Goal: Task Accomplishment & Management: Complete application form

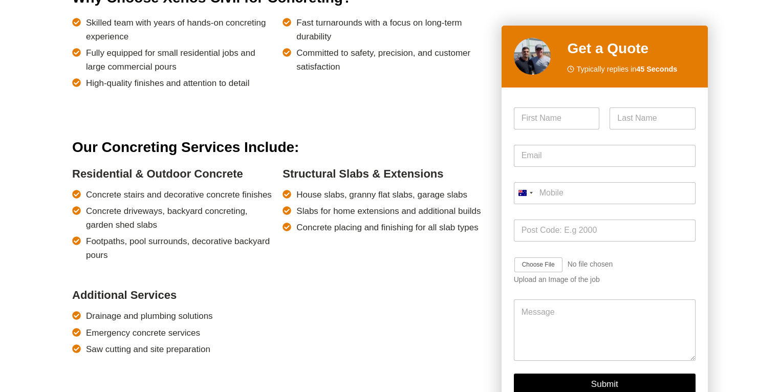
scroll to position [713, 0]
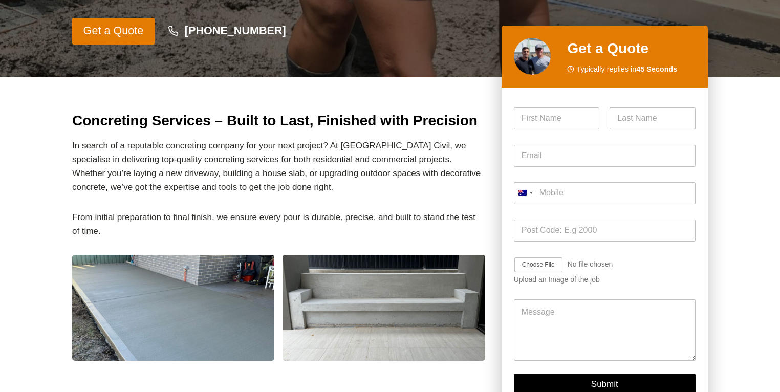
scroll to position [152, 0]
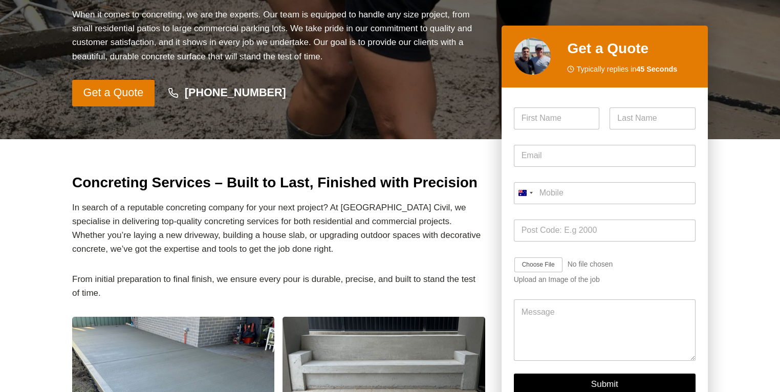
scroll to position [254, 0]
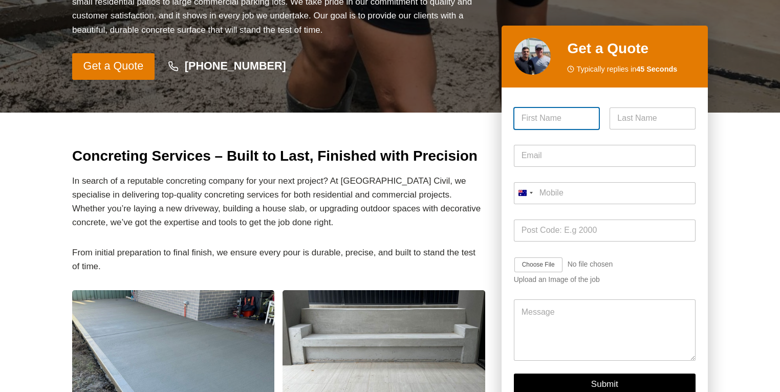
click at [564, 119] on input "First" at bounding box center [557, 118] width 86 height 22
type input "Marie"
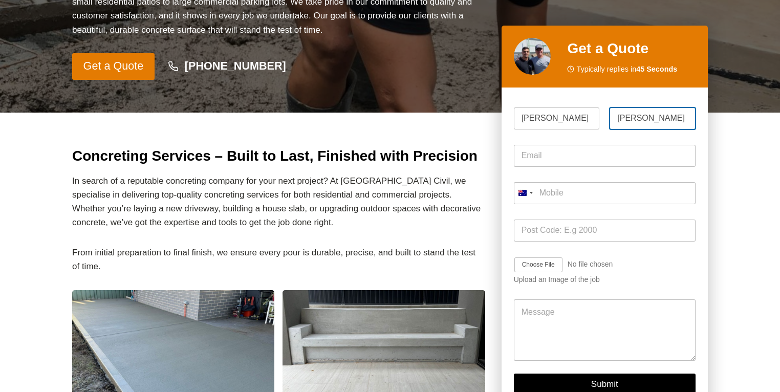
type input "Knox"
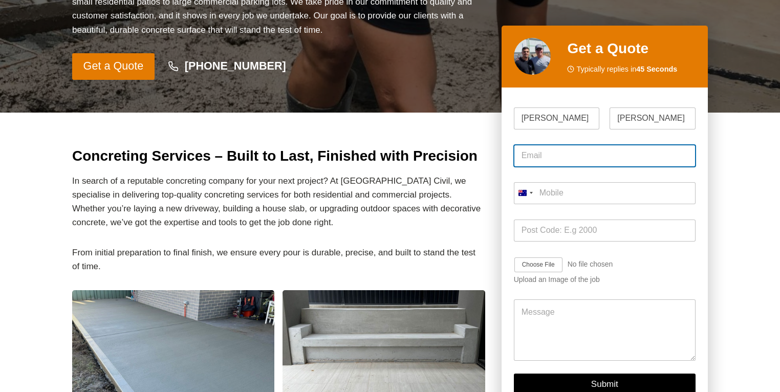
click at [554, 158] on input "Email *" at bounding box center [605, 156] width 182 height 22
type input "marie.c.knox@gmail.com"
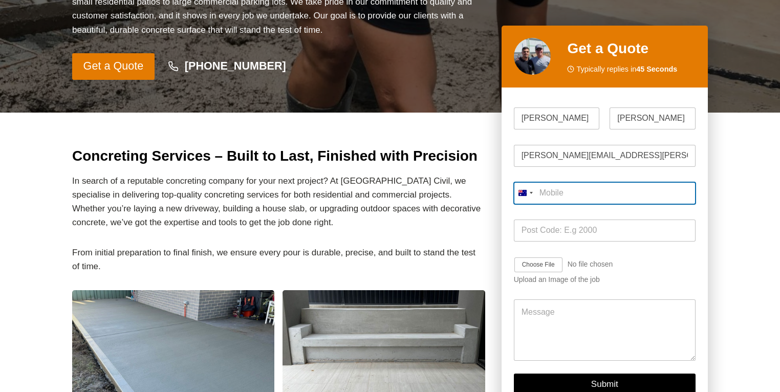
click at [593, 200] on input "Mobile *" at bounding box center [605, 193] width 182 height 22
type input "0408 642 721"
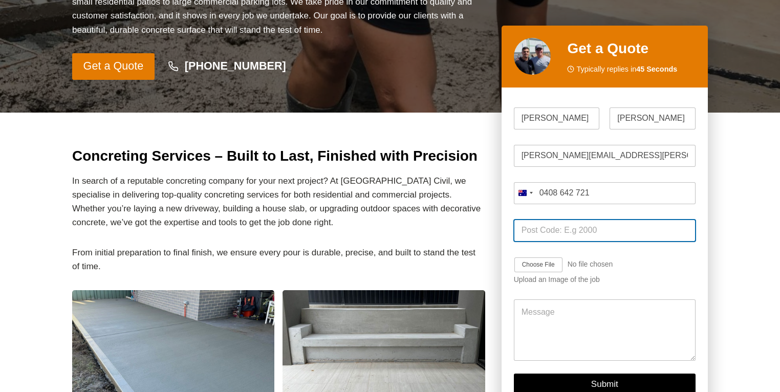
click at [585, 228] on input "Post Code *" at bounding box center [605, 231] width 182 height 22
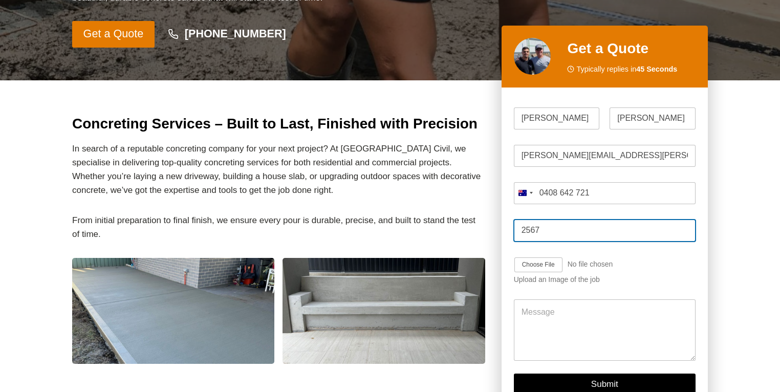
scroll to position [301, 0]
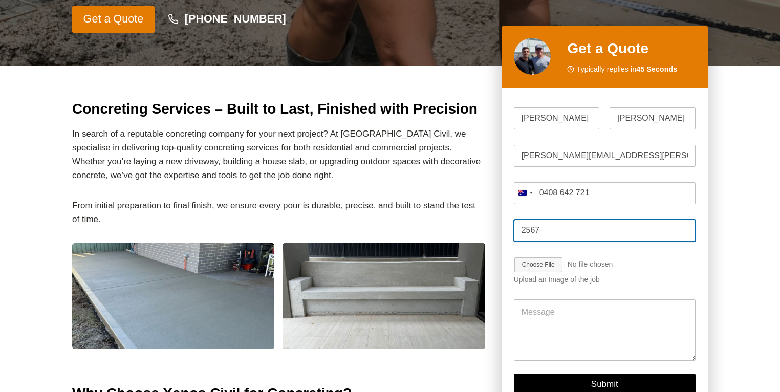
type input "2567"
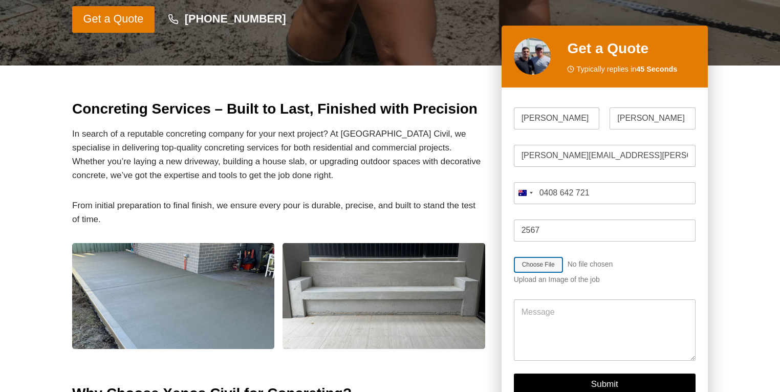
click at [542, 263] on input "Job Image Upload" at bounding box center [568, 265] width 109 height 16
click at [544, 266] on input "Job Image Upload" at bounding box center [568, 265] width 109 height 16
click at [539, 263] on input "Job Image Upload" at bounding box center [568, 265] width 109 height 16
type input "C:\fakepath\IMG_6884.HEIC"
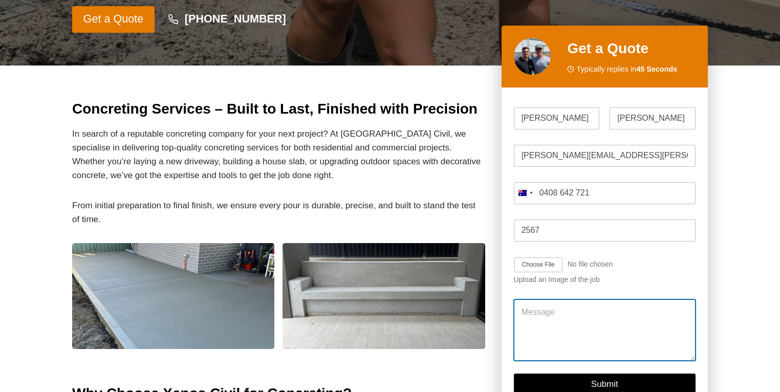
click at [578, 313] on textarea "Message" at bounding box center [605, 330] width 182 height 61
drag, startPoint x: 595, startPoint y: 313, endPoint x: 538, endPoint y: 309, distance: 56.9
click at [538, 309] on textarea "Can you concrete a double driveway in this photo?" at bounding box center [605, 330] width 182 height 61
drag, startPoint x: 653, startPoint y: 312, endPoint x: 656, endPoint y: 319, distance: 7.1
click at [656, 319] on textarea "Can you make this double driveway in this photo?" at bounding box center [605, 330] width 182 height 61
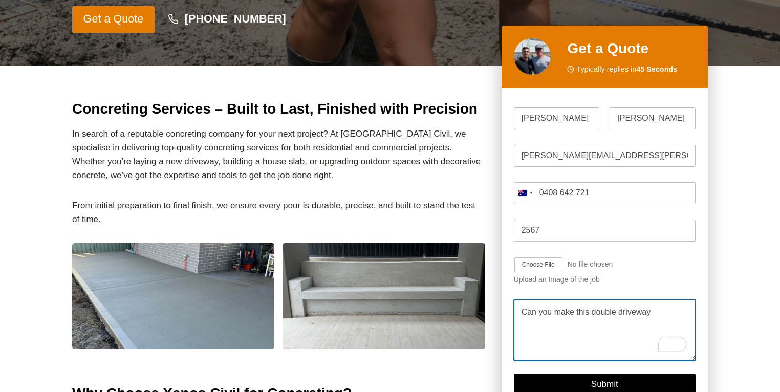
click at [593, 315] on textarea "Can you make this double driveway" at bounding box center [605, 330] width 182 height 61
click at [665, 311] on textarea "Can you make this a double driveway" at bounding box center [605, 330] width 182 height 61
type textarea "Can you make this a double driveway and"
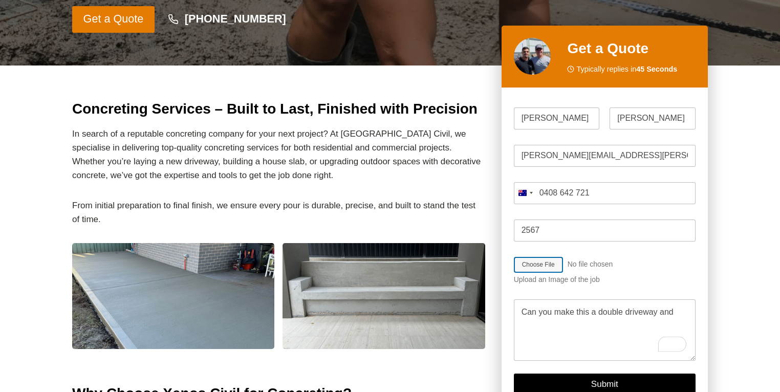
click at [546, 266] on input "Job Image Upload" at bounding box center [568, 265] width 109 height 16
type input "C:\fakepath\IMG_4563.HEIC"
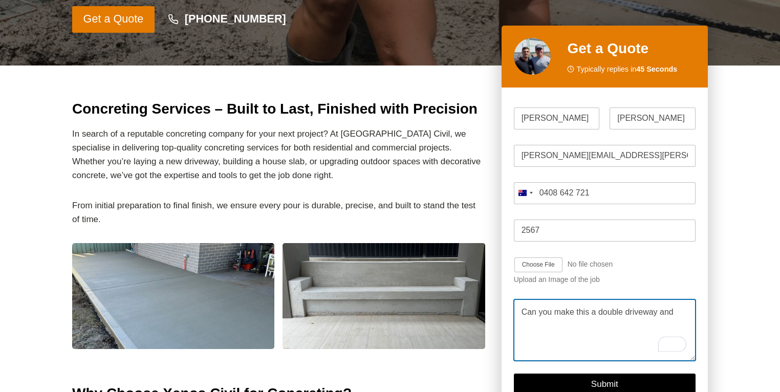
click at [572, 320] on textarea "Can you make this a double driveway and" at bounding box center [605, 330] width 182 height 61
drag, startPoint x: 683, startPoint y: 314, endPoint x: 659, endPoint y: 315, distance: 23.6
click at [659, 315] on textarea "Can you make this a double driveway and" at bounding box center [605, 330] width 182 height 61
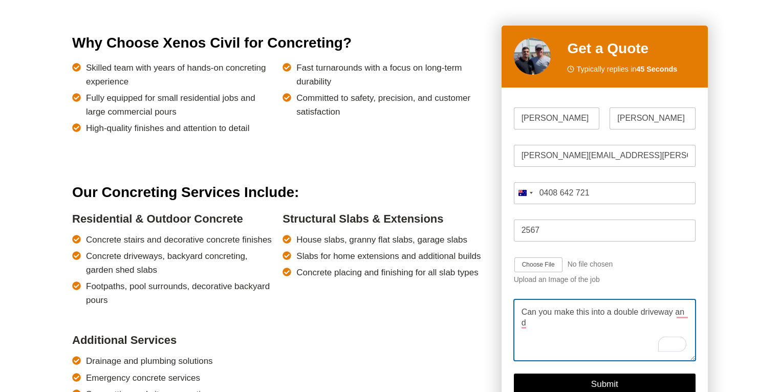
scroll to position [652, 0]
drag, startPoint x: 544, startPoint y: 331, endPoint x: 513, endPoint y: 314, distance: 35.0
click at [513, 314] on div "Please enable JavaScript in your browser to complete this form. Name * Marie Fi…" at bounding box center [605, 254] width 206 height 332
type textarea "Can you make this into a double driveway an d"
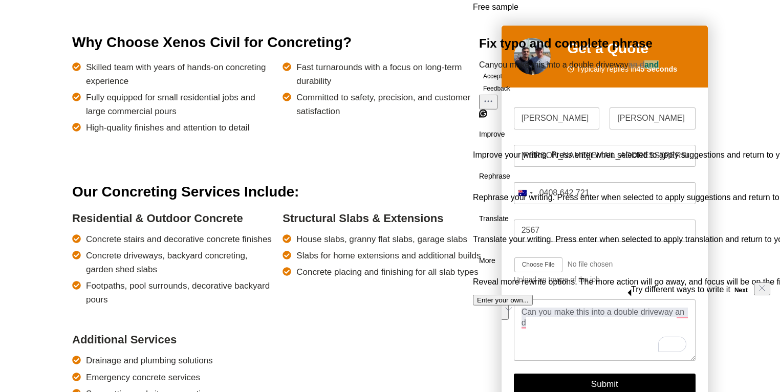
click at [730, 284] on button "Next" at bounding box center [740, 290] width 21 height 12
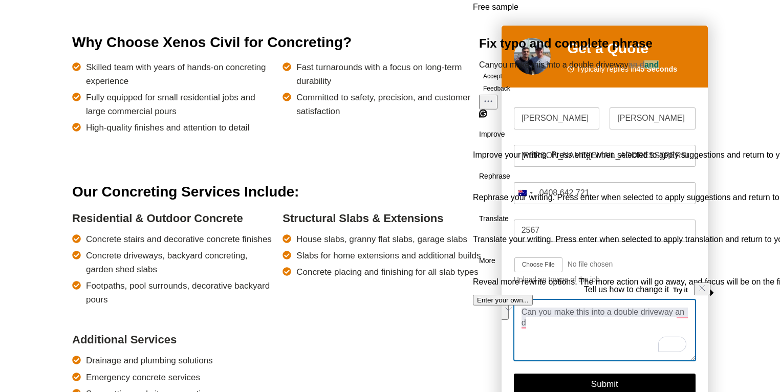
click at [550, 341] on textarea "Can you make this into a double driveway an d" at bounding box center [605, 330] width 182 height 61
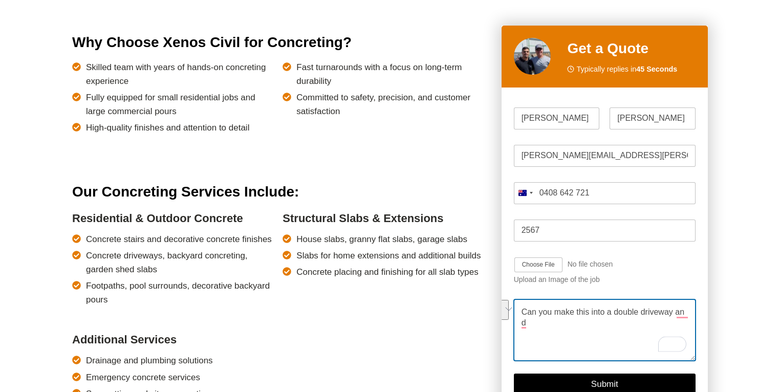
drag, startPoint x: 534, startPoint y: 331, endPoint x: 519, endPoint y: 314, distance: 23.2
click at [519, 314] on textarea "Can you make this into a double driveway an d" at bounding box center [605, 330] width 182 height 61
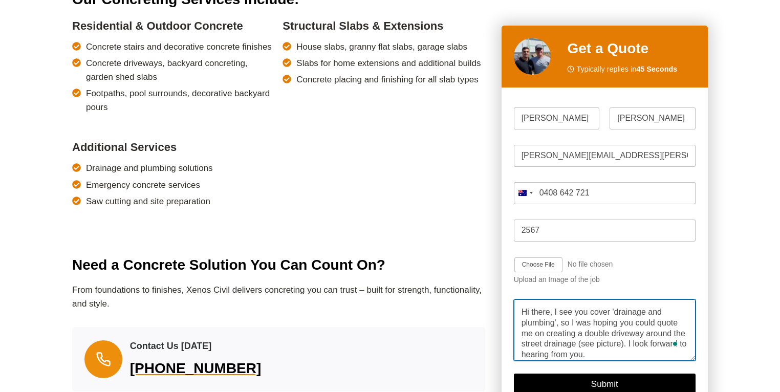
scroll to position [846, 0]
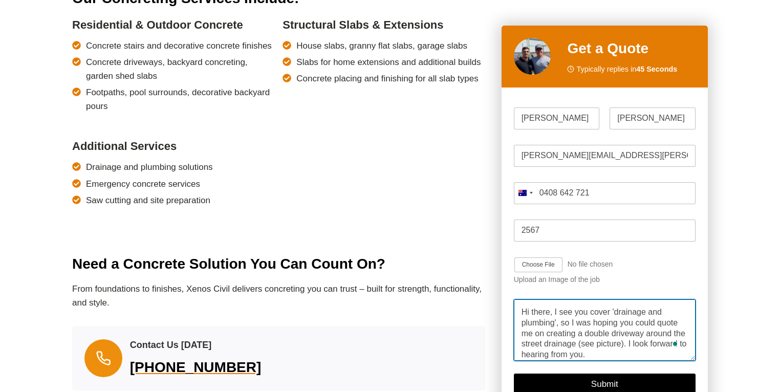
type textarea "Hi there, I see you cover 'drainage and plumbing', so I was hoping you could qu…"
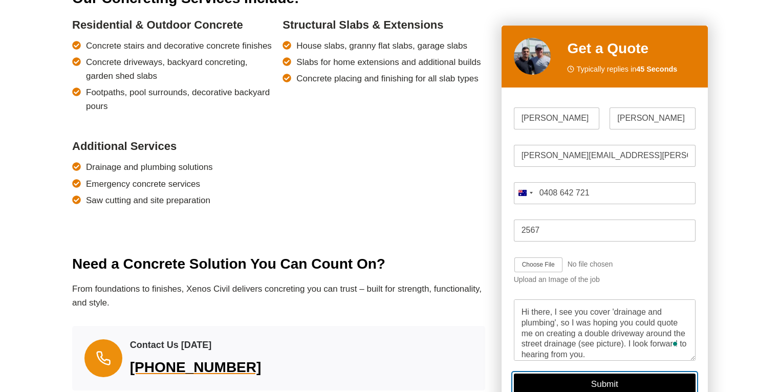
click at [578, 388] on button "Submit" at bounding box center [605, 384] width 182 height 21
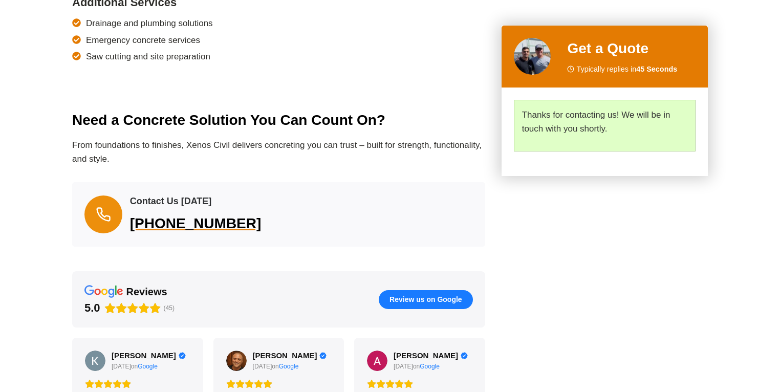
scroll to position [990, 0]
